Goal: Entertainment & Leisure: Consume media (video, audio)

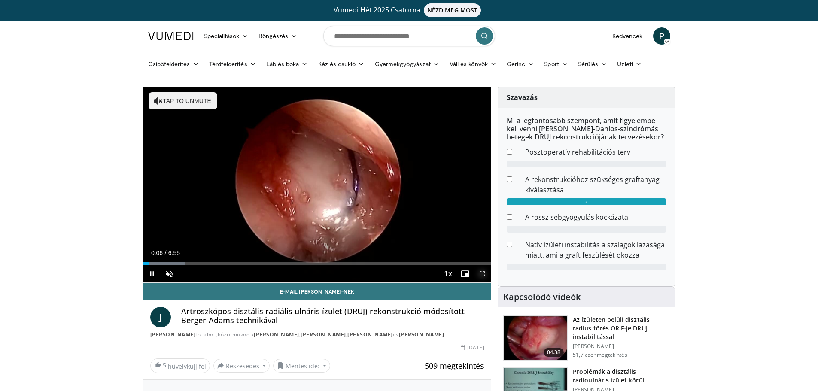
click at [483, 272] on span "Video Player" at bounding box center [482, 273] width 17 height 17
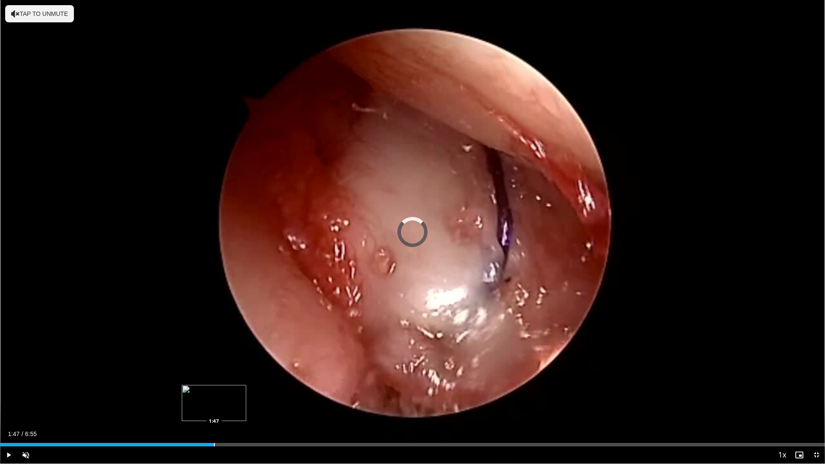
click at [214, 391] on div "Progress Bar" at bounding box center [214, 444] width 1 height 3
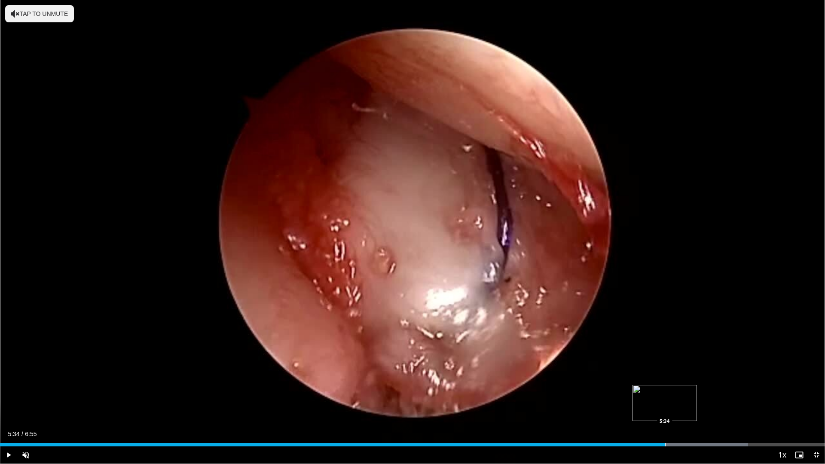
click at [665, 391] on div "Progress Bar" at bounding box center [665, 444] width 1 height 3
click at [727, 391] on div "Progress Bar" at bounding box center [727, 444] width 1 height 3
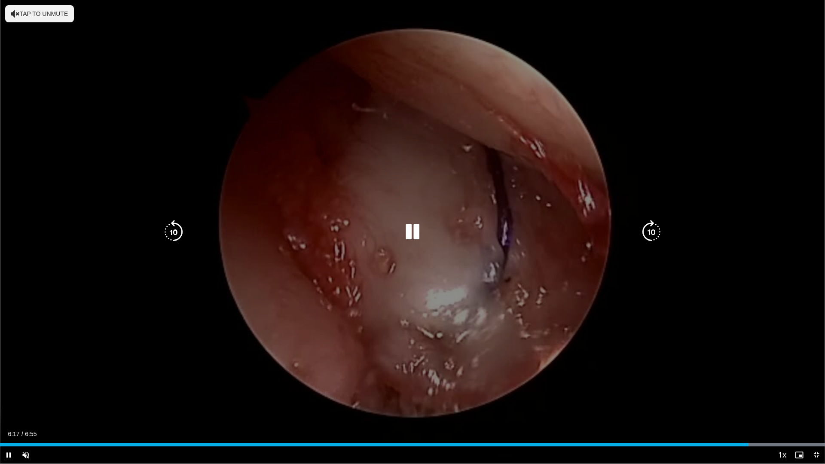
click at [406, 232] on icon "Video Player" at bounding box center [412, 232] width 24 height 24
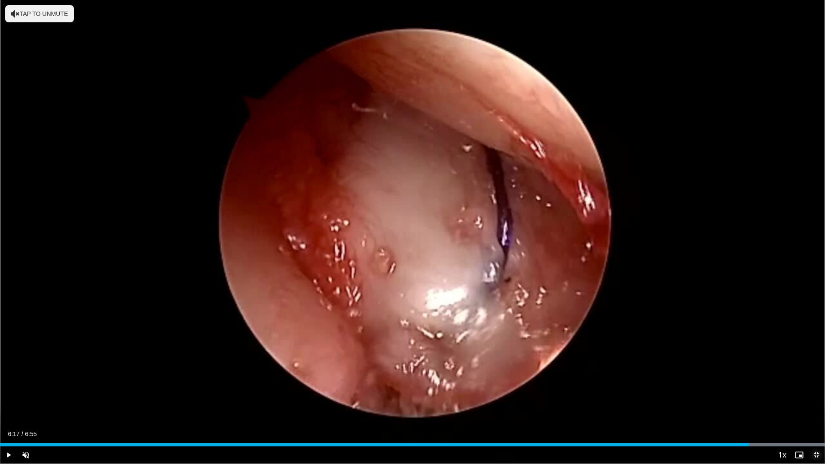
click at [816, 391] on span "Video Player" at bounding box center [816, 454] width 17 height 17
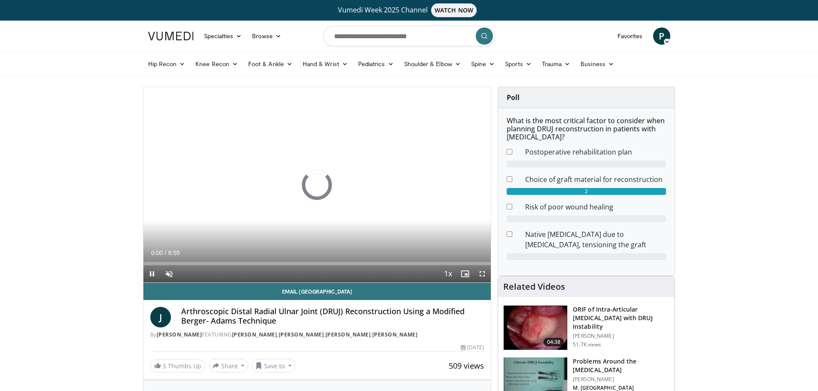
scroll to position [21, 0]
